Goal: Transaction & Acquisition: Purchase product/service

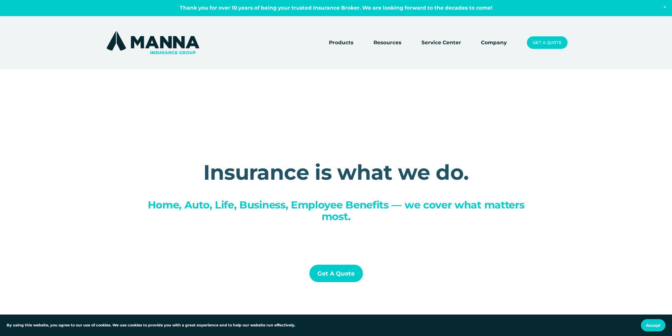
click at [547, 46] on link "Get a Quote" at bounding box center [547, 42] width 40 height 13
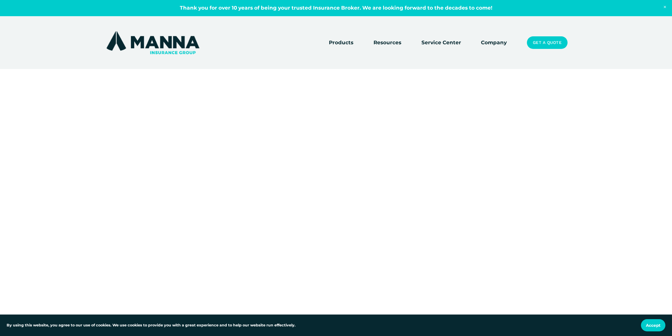
click at [497, 43] on link "Company" at bounding box center [494, 42] width 26 height 9
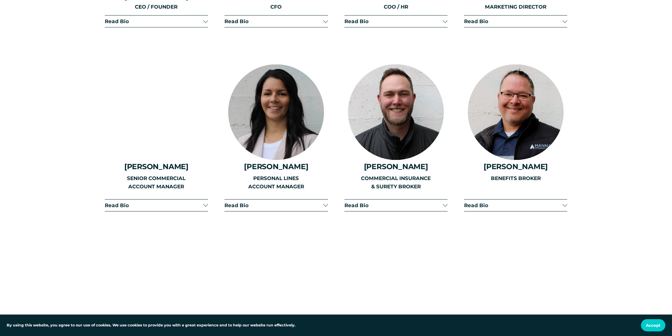
scroll to position [1025, 0]
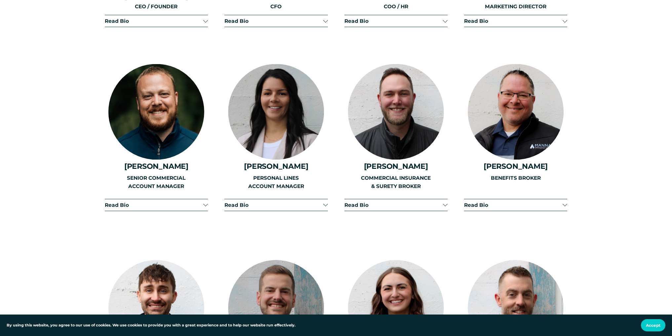
drag, startPoint x: 649, startPoint y: 327, endPoint x: 639, endPoint y: 278, distance: 49.9
click at [649, 326] on span "Accept" at bounding box center [653, 325] width 15 height 5
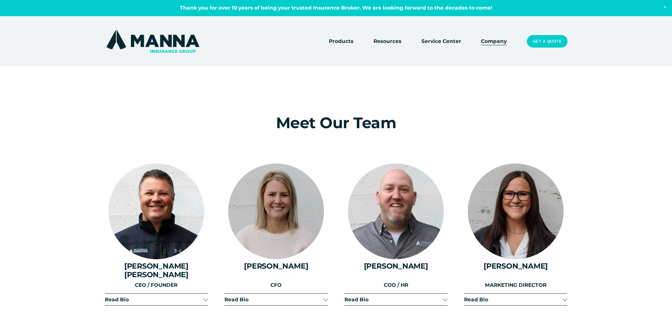
scroll to position [661, 0]
